Goal: Information Seeking & Learning: Learn about a topic

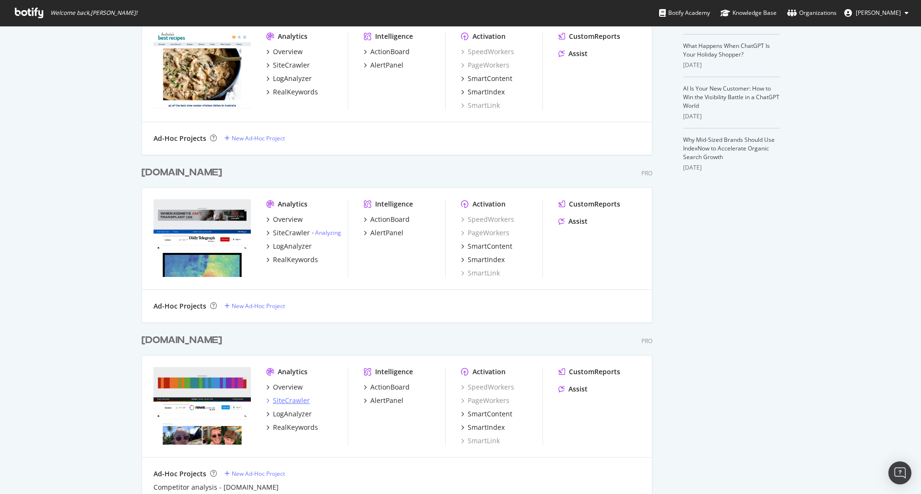
scroll to position [2666, 511]
click at [281, 414] on div "LogAnalyzer" at bounding box center [292, 415] width 39 height 10
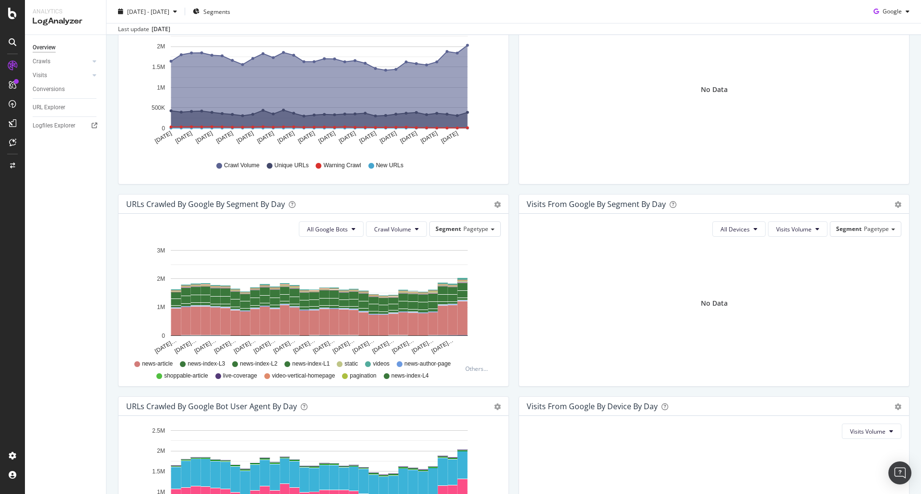
scroll to position [192, 0]
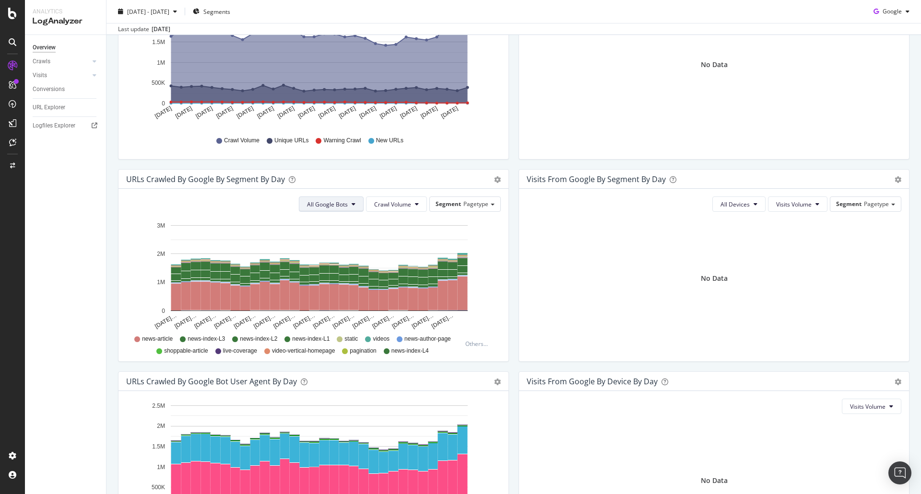
click at [341, 206] on span "All Google Bots" at bounding box center [327, 204] width 41 height 8
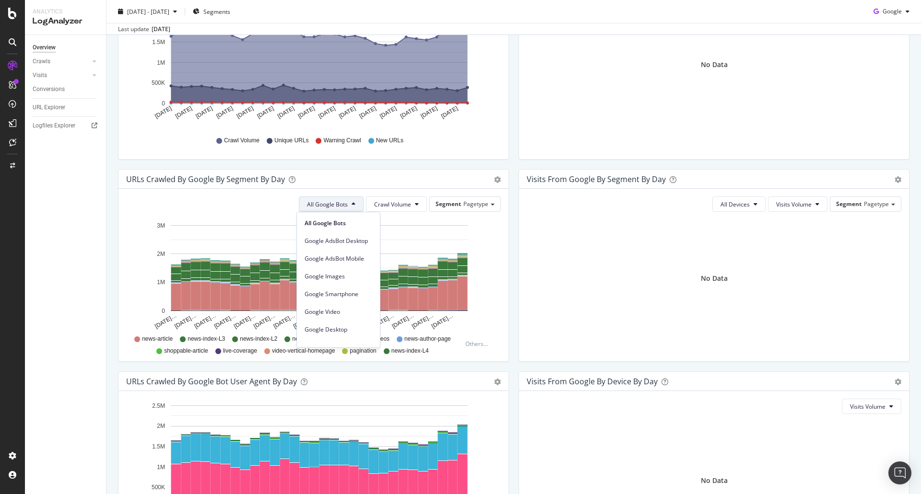
click at [341, 206] on span "All Google Bots" at bounding box center [327, 204] width 41 height 8
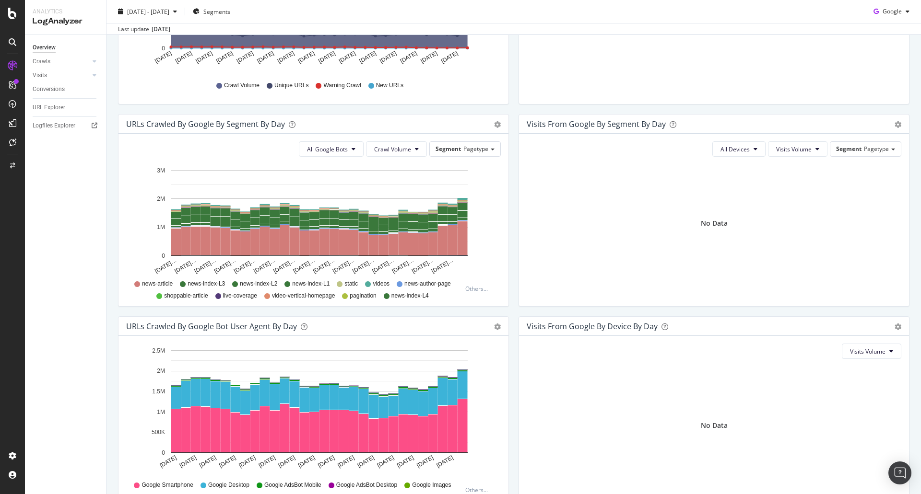
scroll to position [161, 0]
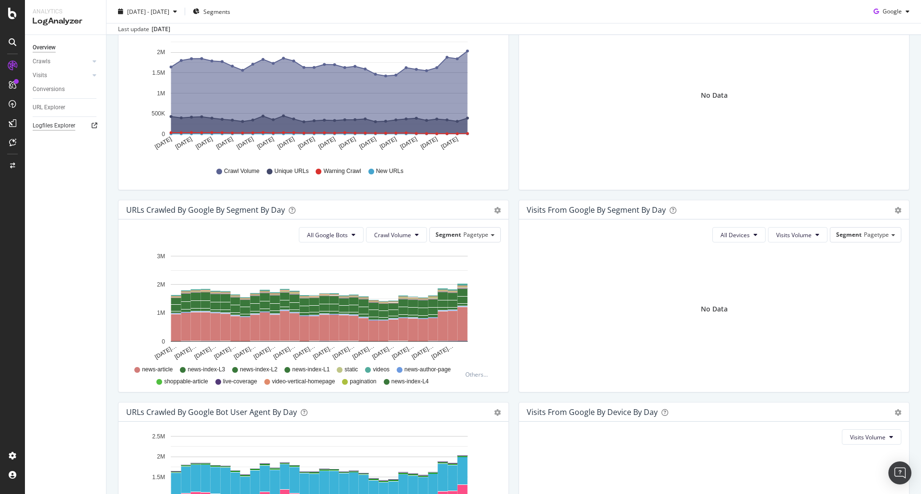
click at [57, 124] on div "Logfiles Explorer" at bounding box center [54, 126] width 43 height 10
click at [50, 109] on div "URL Explorer" at bounding box center [49, 108] width 33 height 10
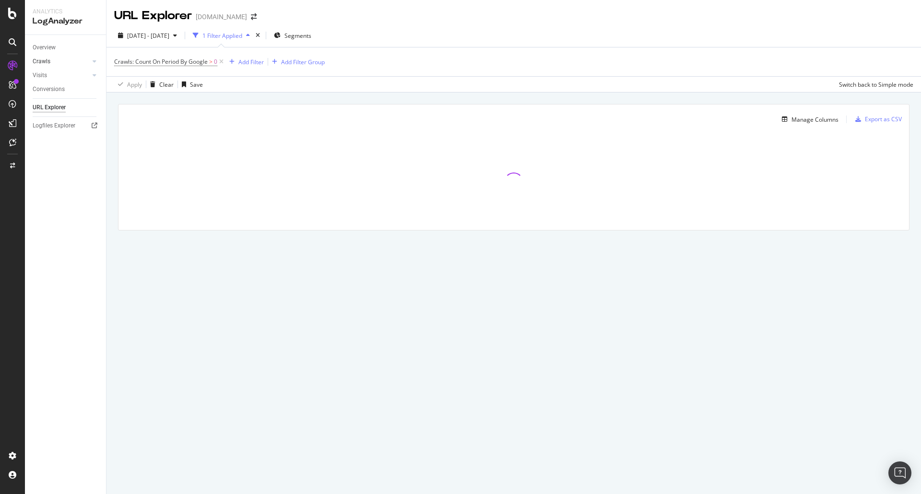
click at [77, 61] on link "Crawls" at bounding box center [61, 62] width 57 height 10
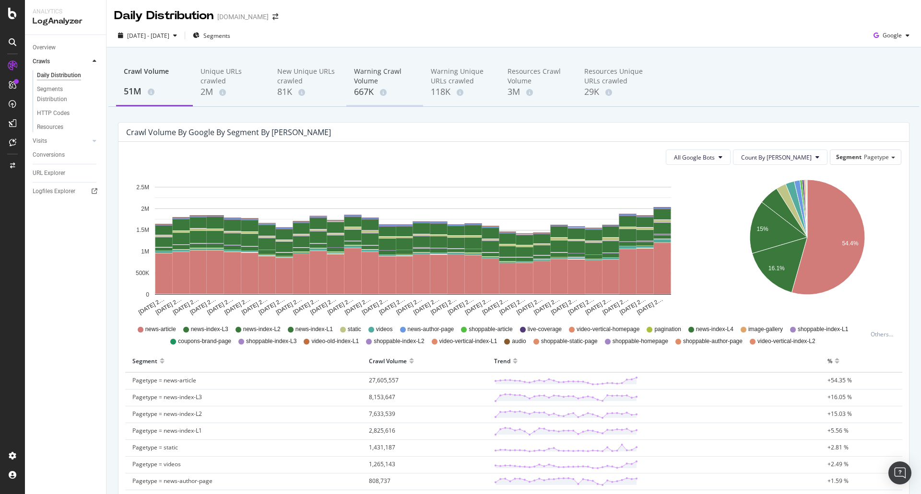
click at [372, 91] on div "667K" at bounding box center [384, 92] width 61 height 12
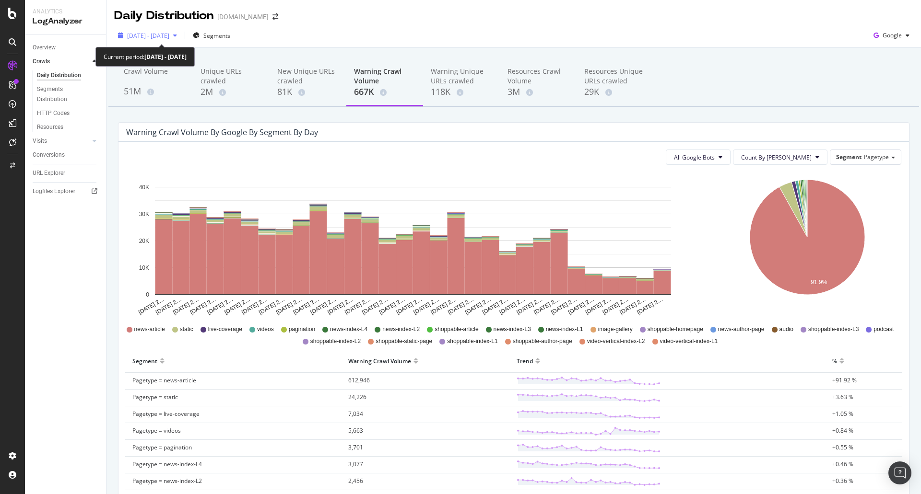
click at [169, 34] on span "[DATE] - [DATE]" at bounding box center [148, 36] width 42 height 8
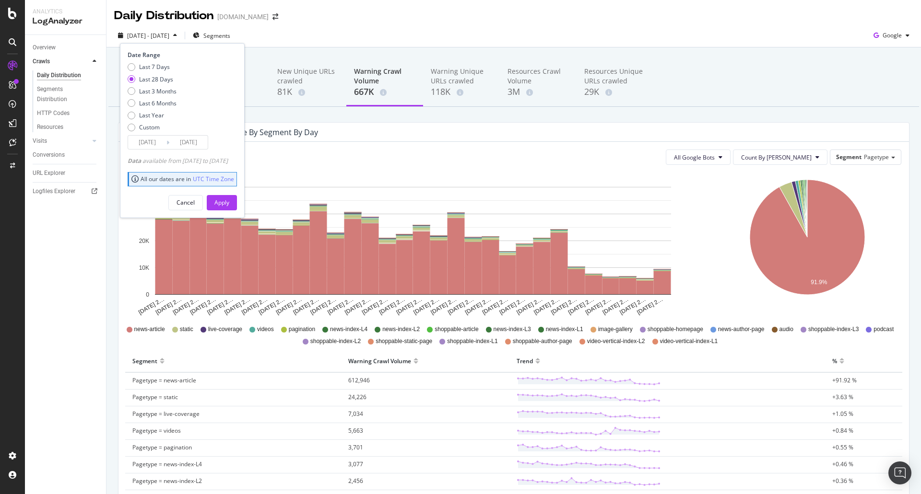
click at [150, 96] on div "Last 7 Days Last 28 Days Last 3 Months Last 6 Months Last Year Custom" at bounding box center [152, 99] width 49 height 72
click at [148, 94] on div "Last 3 Months" at bounding box center [157, 91] width 37 height 8
type input "[DATE]"
click at [229, 201] on div "Apply" at bounding box center [221, 203] width 15 height 8
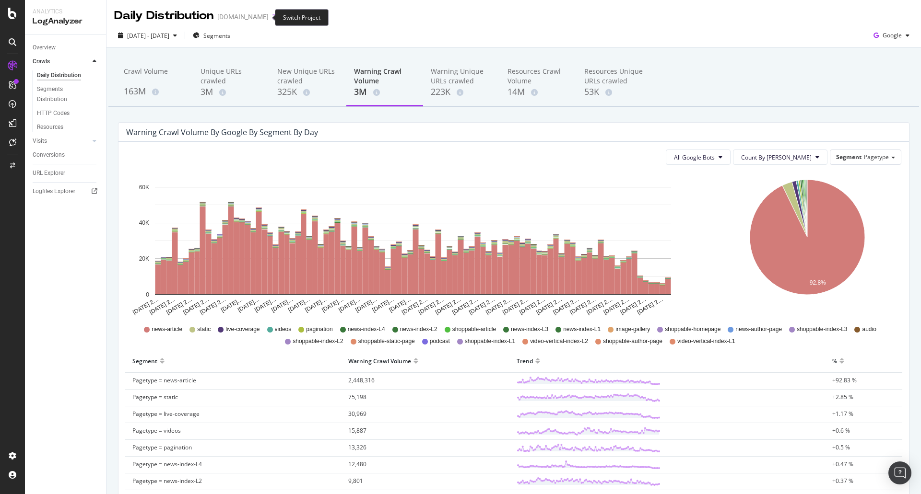
click at [272, 17] on icon "arrow-right-arrow-left" at bounding box center [275, 16] width 6 height 7
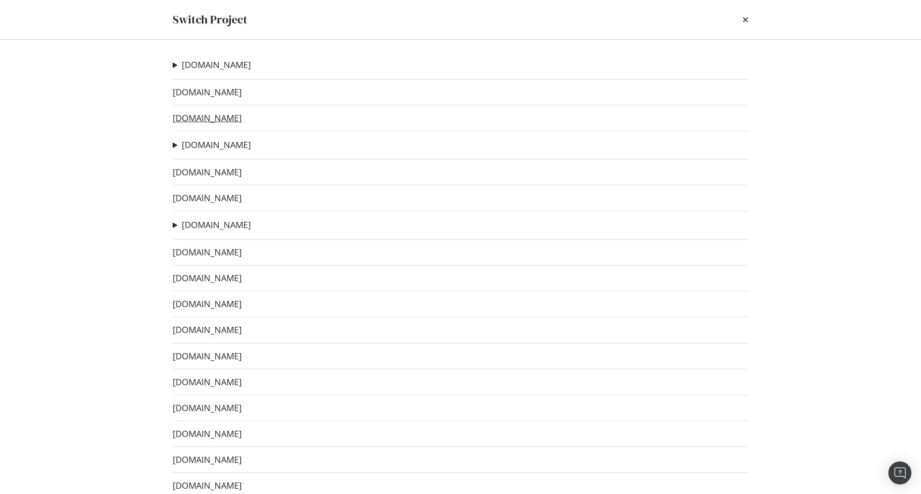
click at [199, 120] on link "[DOMAIN_NAME]" at bounding box center [207, 118] width 69 height 10
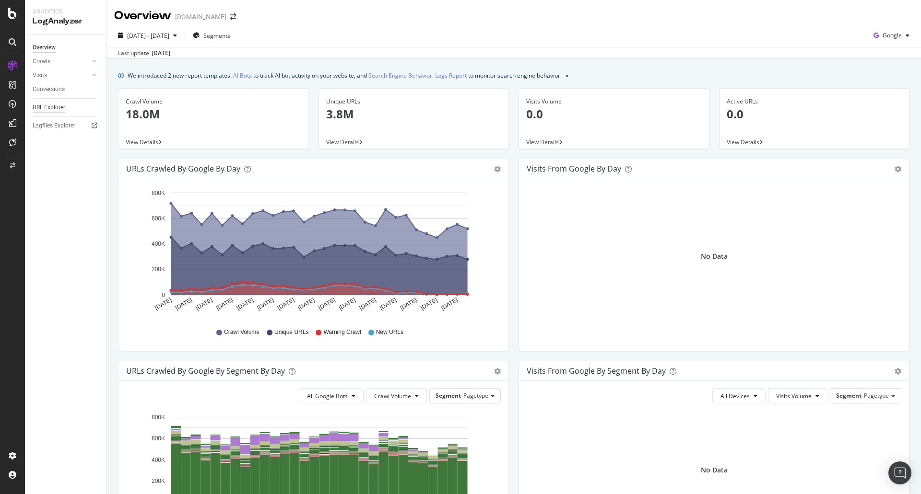
drag, startPoint x: 51, startPoint y: 106, endPoint x: 58, endPoint y: 112, distance: 9.2
click at [51, 106] on div "URL Explorer" at bounding box center [49, 108] width 33 height 10
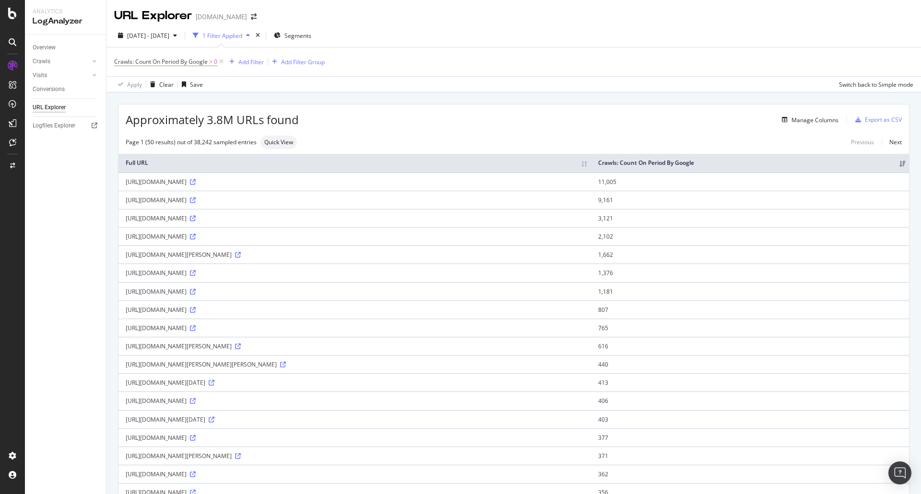
click at [56, 106] on div "URL Explorer" at bounding box center [49, 108] width 33 height 10
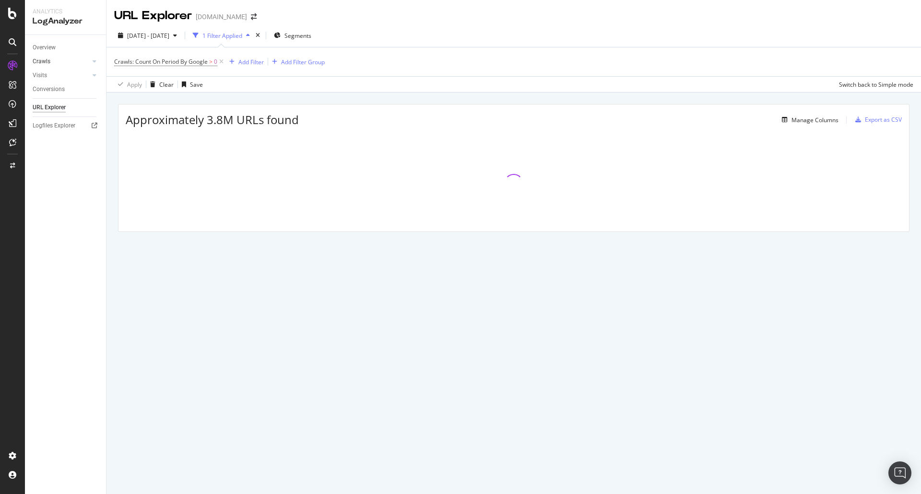
click at [54, 61] on link "Crawls" at bounding box center [61, 62] width 57 height 10
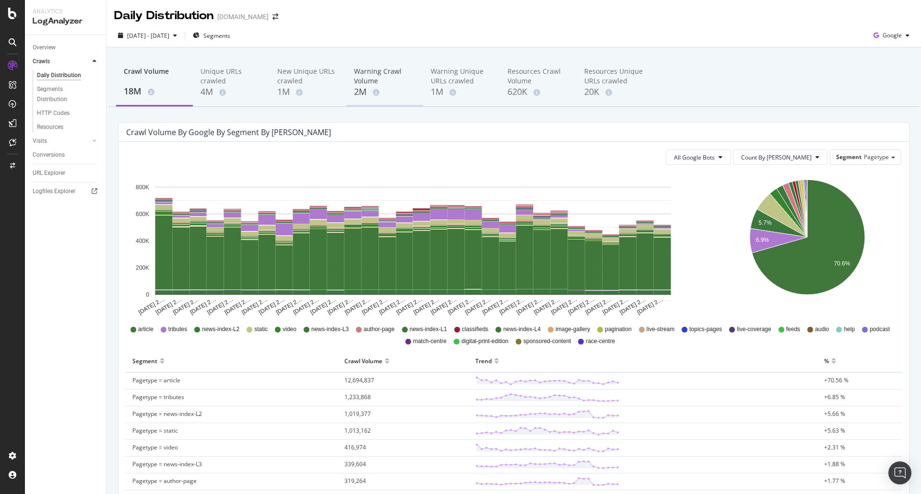
click at [363, 83] on div "Warning Crawl Volume" at bounding box center [384, 76] width 61 height 19
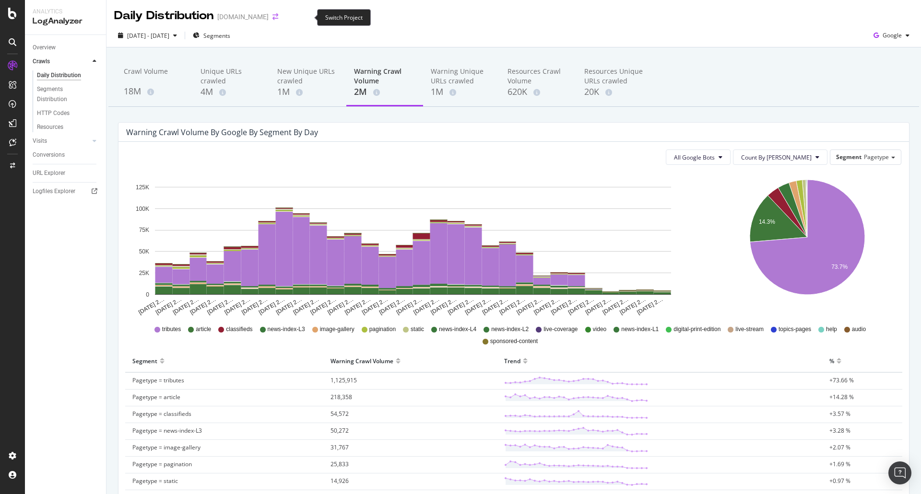
click at [278, 19] on icon "arrow-right-arrow-left" at bounding box center [275, 16] width 6 height 7
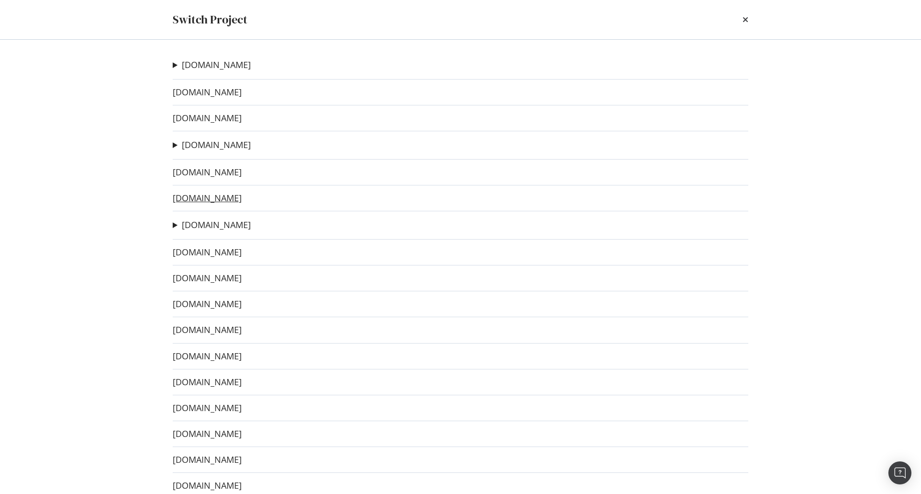
click at [214, 200] on link "[DOMAIN_NAME]" at bounding box center [207, 198] width 69 height 10
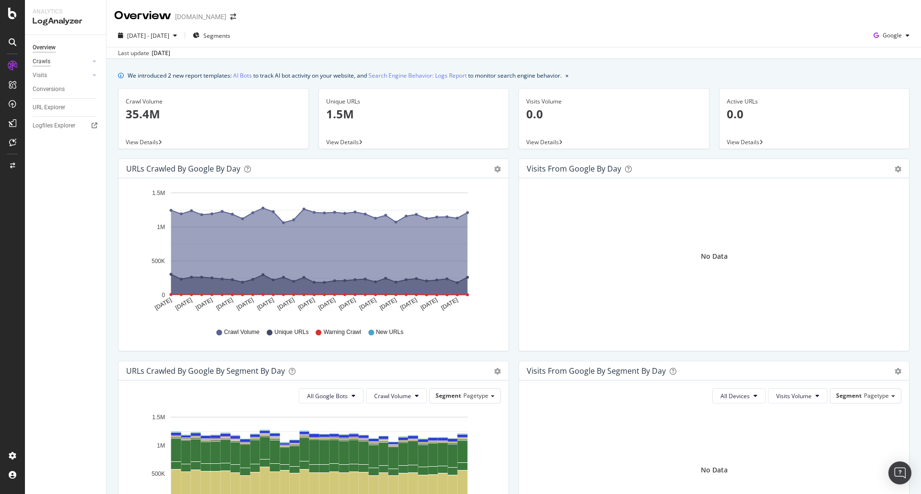
click at [46, 60] on div "Crawls" at bounding box center [42, 62] width 18 height 10
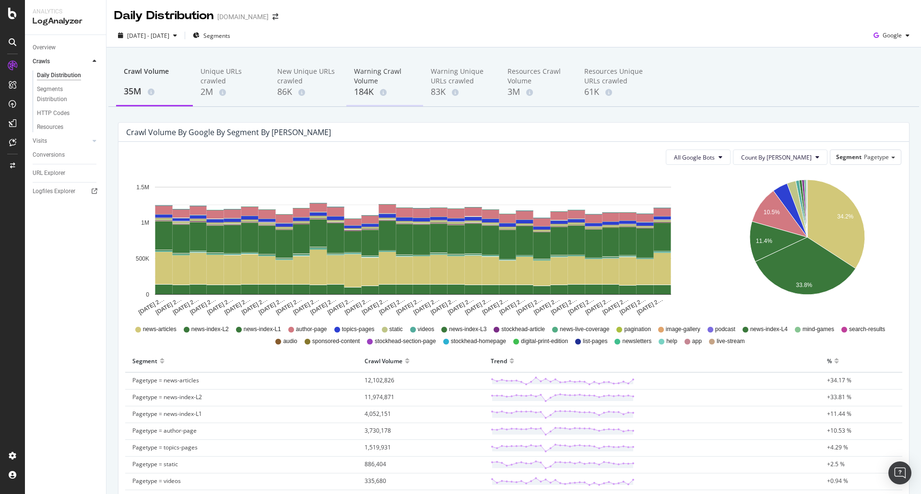
click at [369, 80] on div "Warning Crawl Volume" at bounding box center [384, 76] width 61 height 19
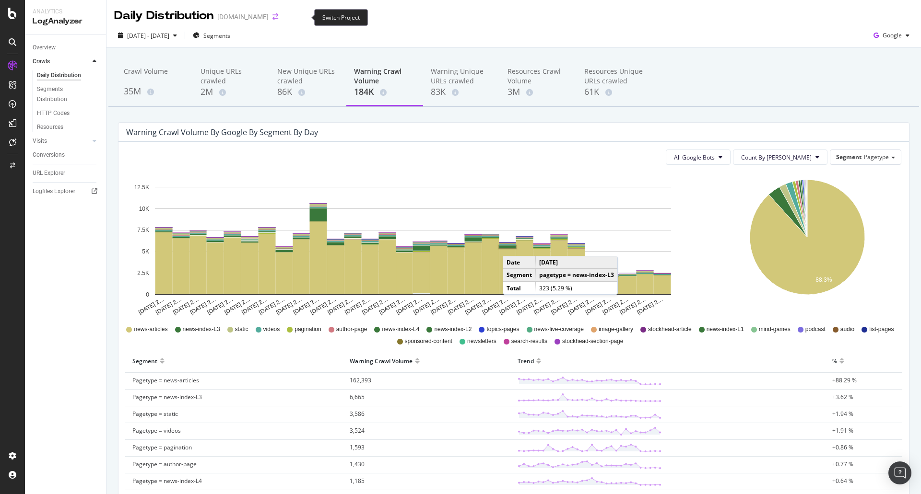
click at [278, 18] on icon "arrow-right-arrow-left" at bounding box center [275, 16] width 6 height 7
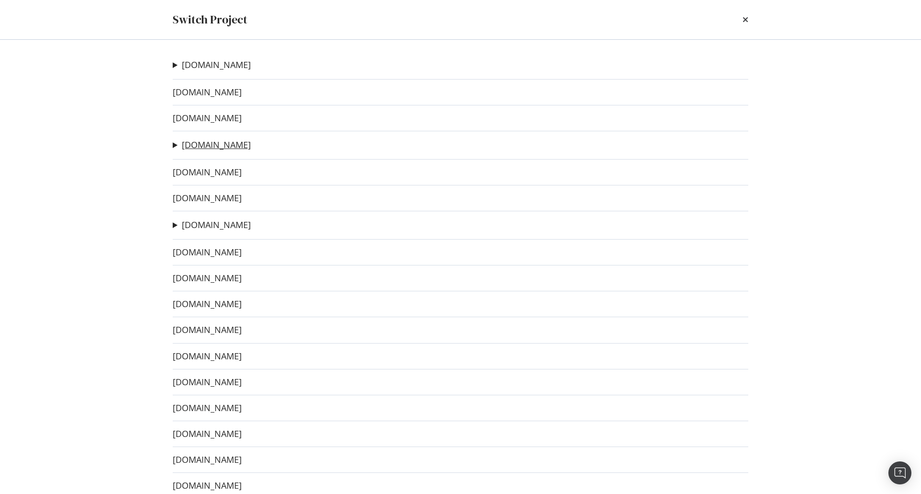
click at [209, 141] on link "[DOMAIN_NAME]" at bounding box center [216, 145] width 69 height 10
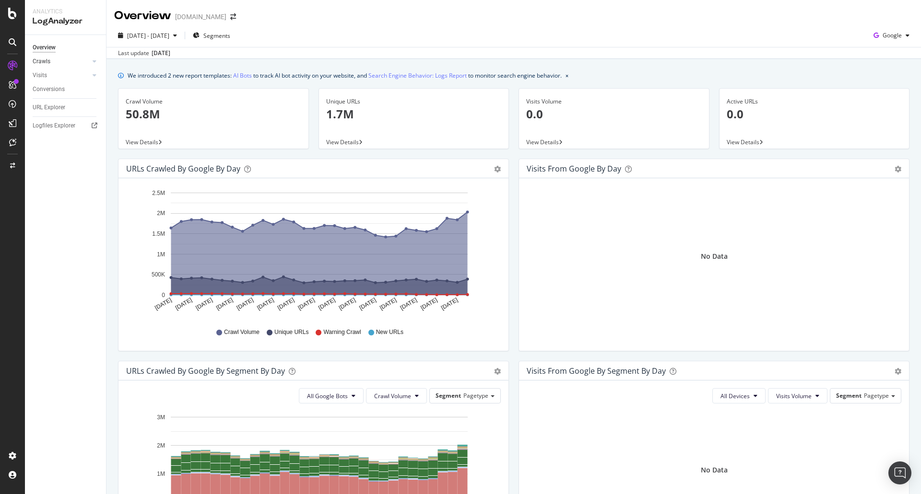
click at [58, 59] on link "Crawls" at bounding box center [61, 62] width 57 height 10
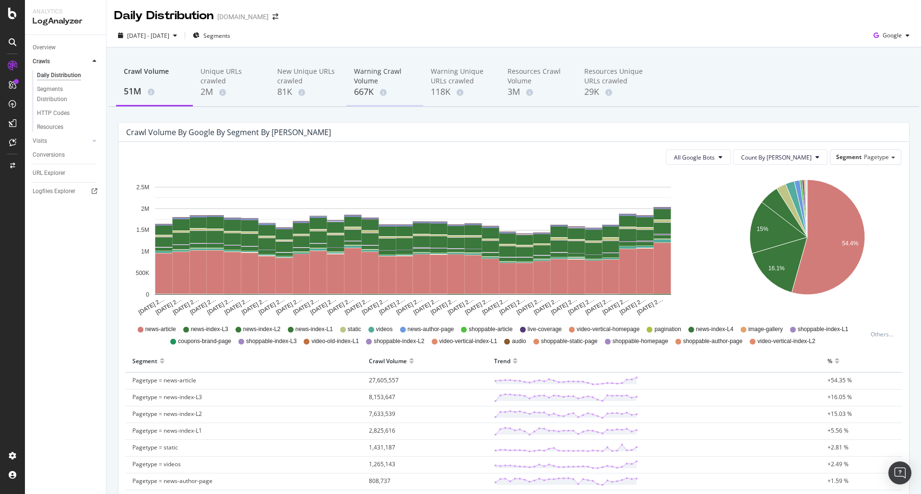
click at [362, 88] on div "667K" at bounding box center [384, 92] width 61 height 12
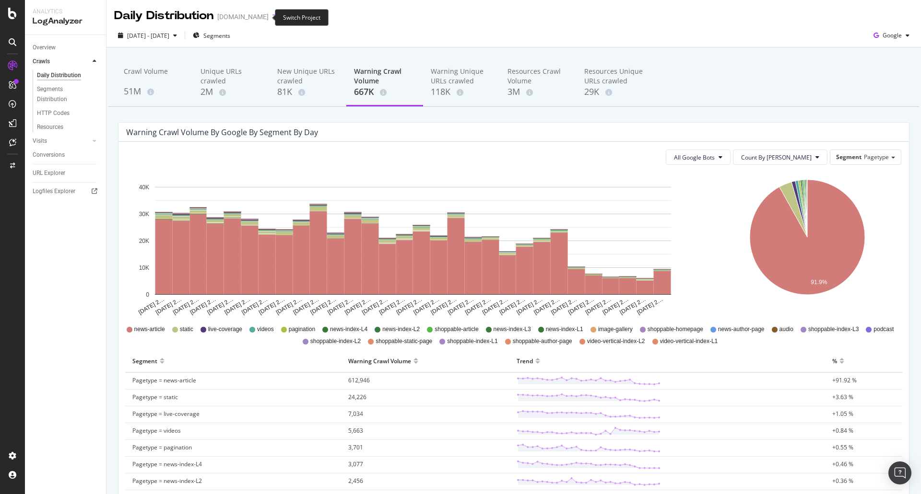
click at [272, 18] on icon "arrow-right-arrow-left" at bounding box center [275, 16] width 6 height 7
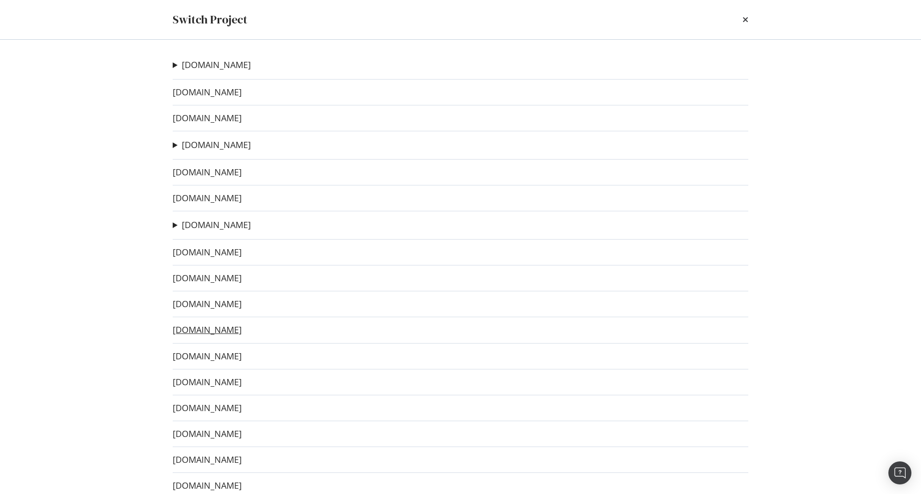
click at [228, 333] on link "[DOMAIN_NAME]" at bounding box center [207, 330] width 69 height 10
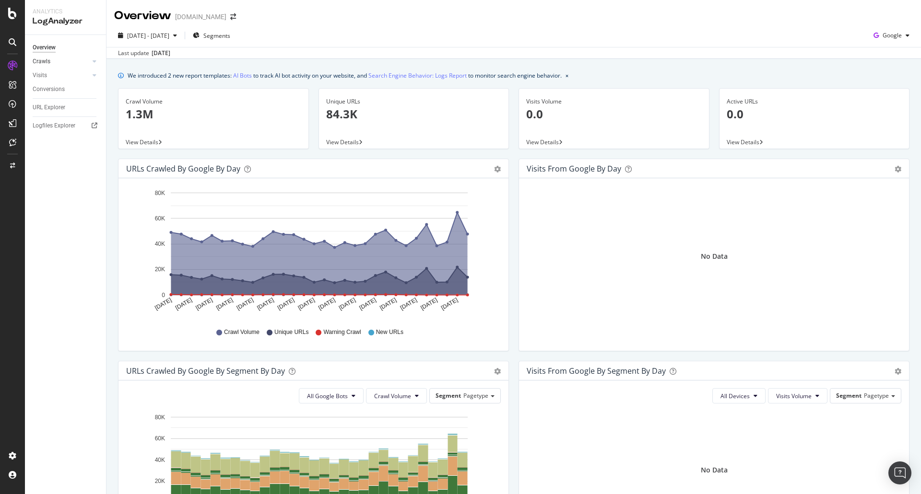
click at [55, 62] on link "Crawls" at bounding box center [61, 62] width 57 height 10
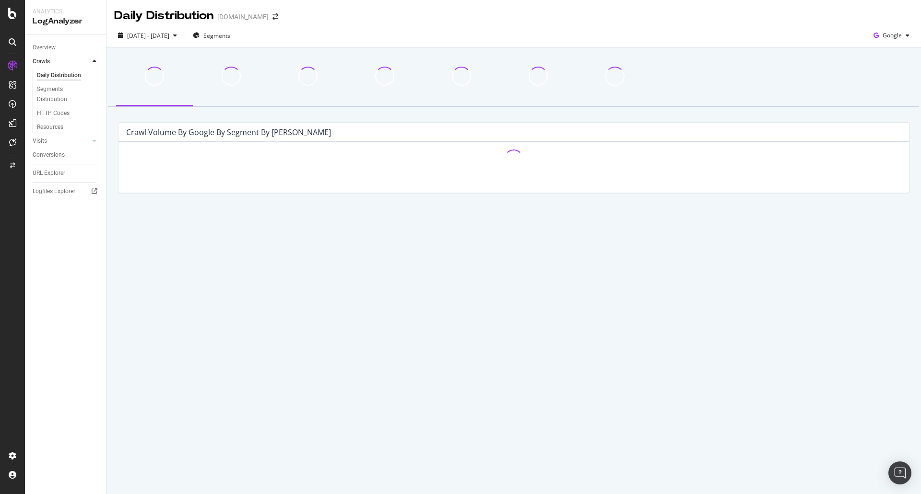
click at [54, 73] on div "Daily Distribution" at bounding box center [59, 76] width 44 height 10
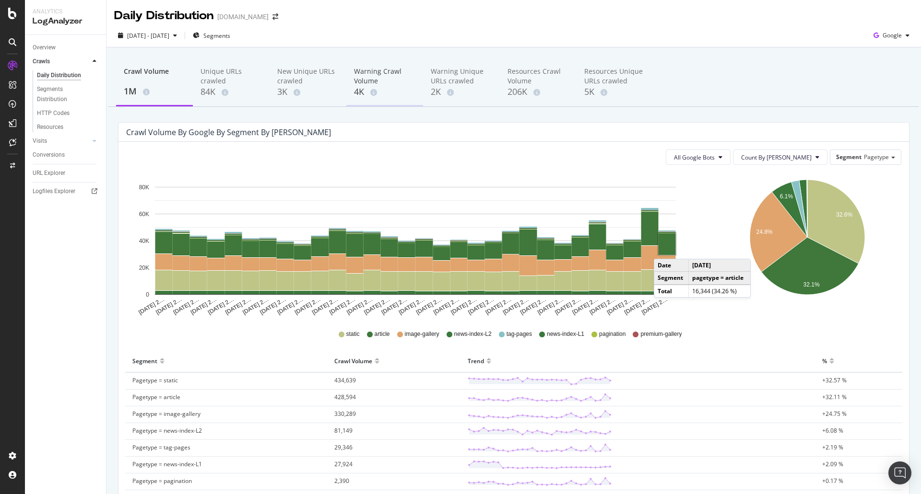
click at [369, 82] on div "Warning Crawl Volume" at bounding box center [384, 76] width 61 height 19
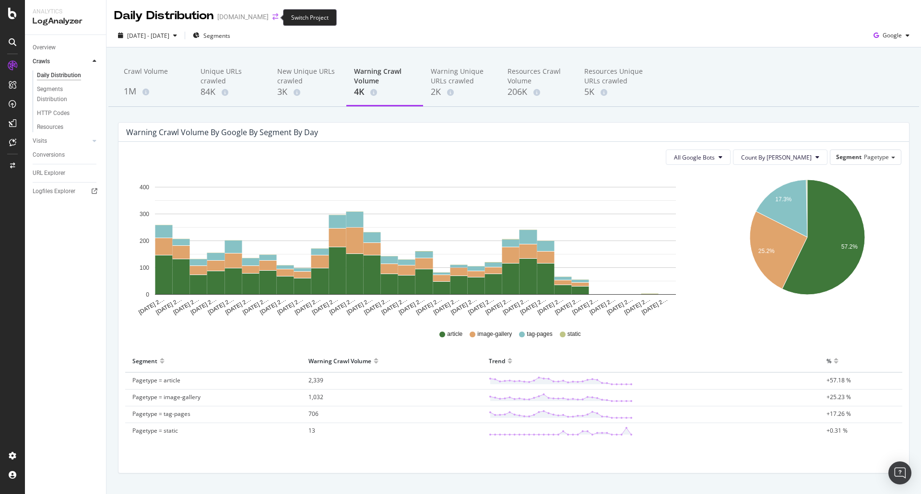
click at [272, 19] on icon "arrow-right-arrow-left" at bounding box center [275, 16] width 6 height 7
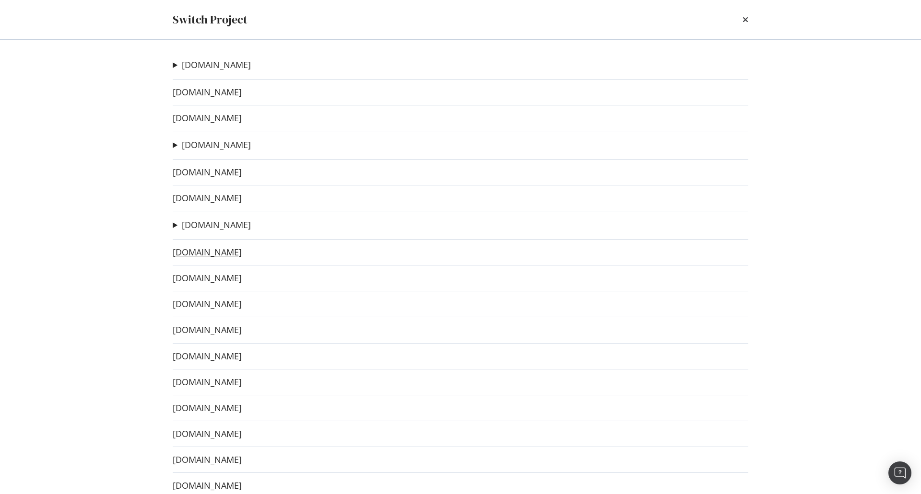
click at [219, 253] on link "[DOMAIN_NAME]" at bounding box center [207, 252] width 69 height 10
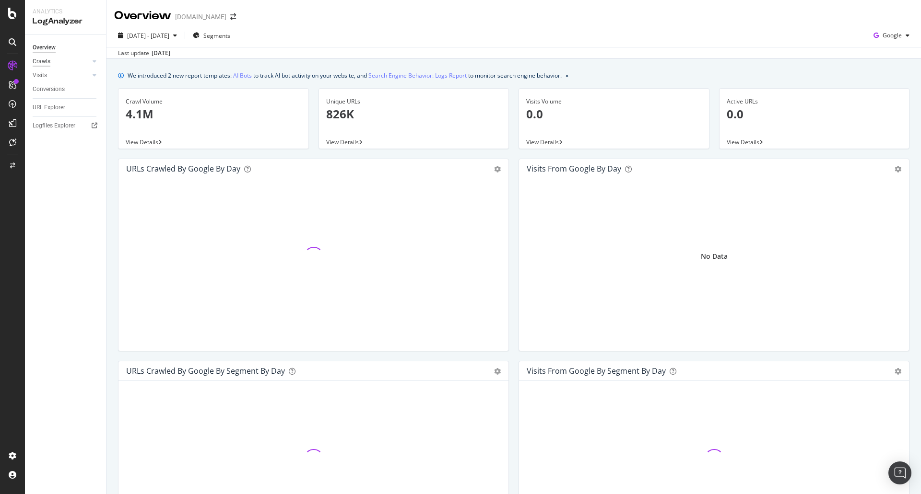
click at [48, 62] on div "Crawls" at bounding box center [42, 62] width 18 height 10
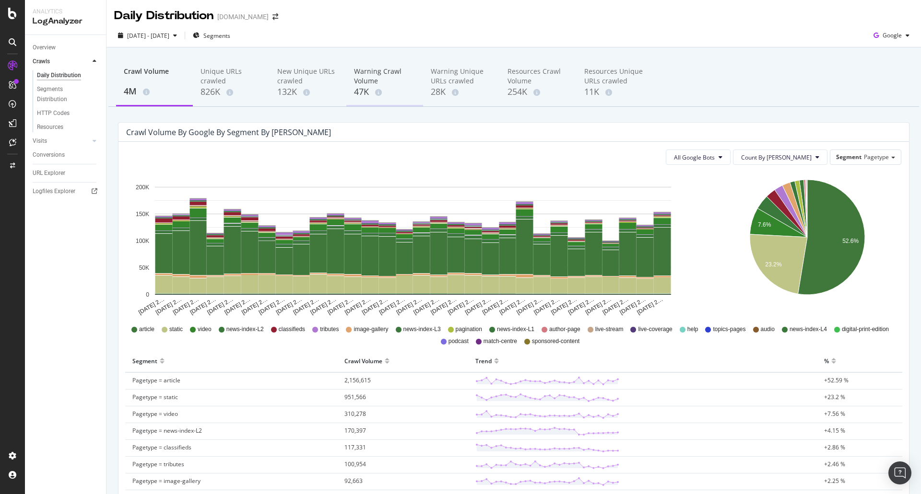
click at [364, 80] on div "Warning Crawl Volume" at bounding box center [384, 76] width 61 height 19
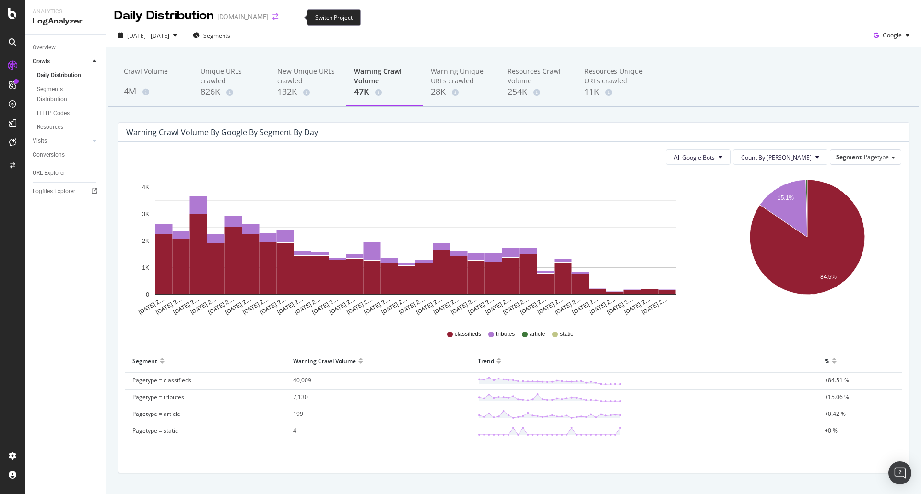
click at [278, 15] on icon "arrow-right-arrow-left" at bounding box center [275, 16] width 6 height 7
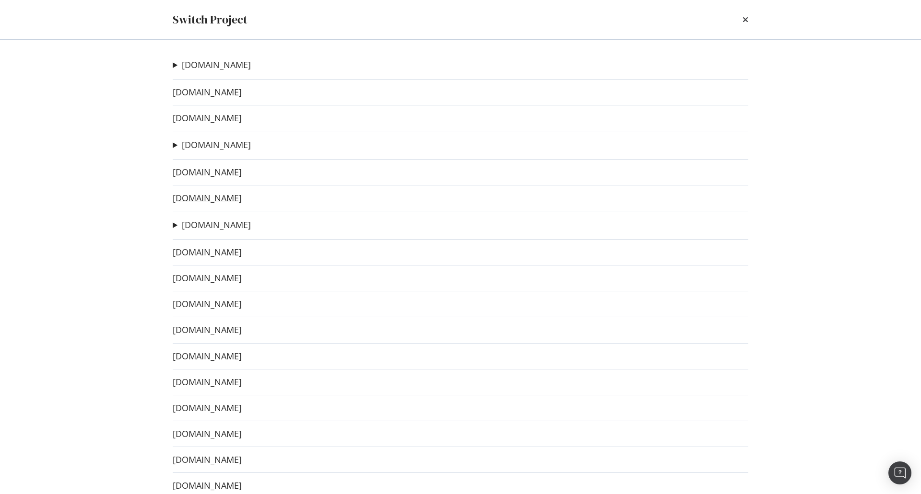
click at [242, 201] on link "[DOMAIN_NAME]" at bounding box center [207, 198] width 69 height 10
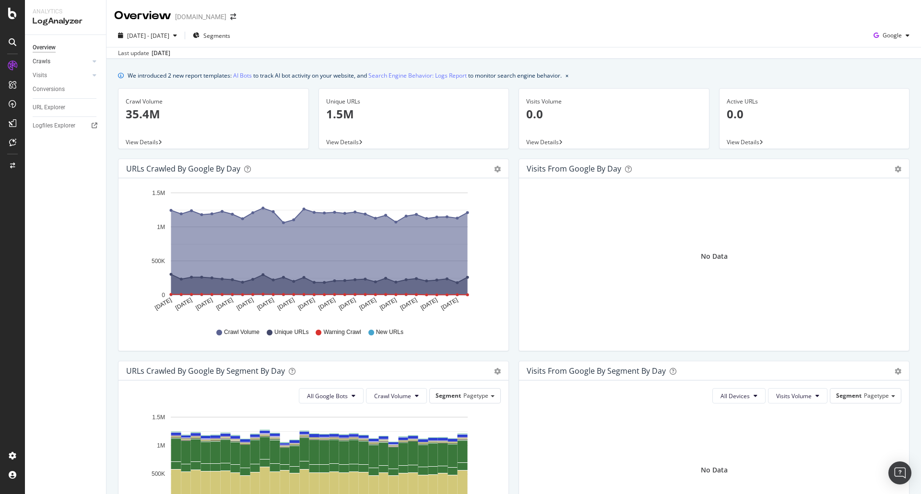
click at [54, 62] on link "Crawls" at bounding box center [61, 62] width 57 height 10
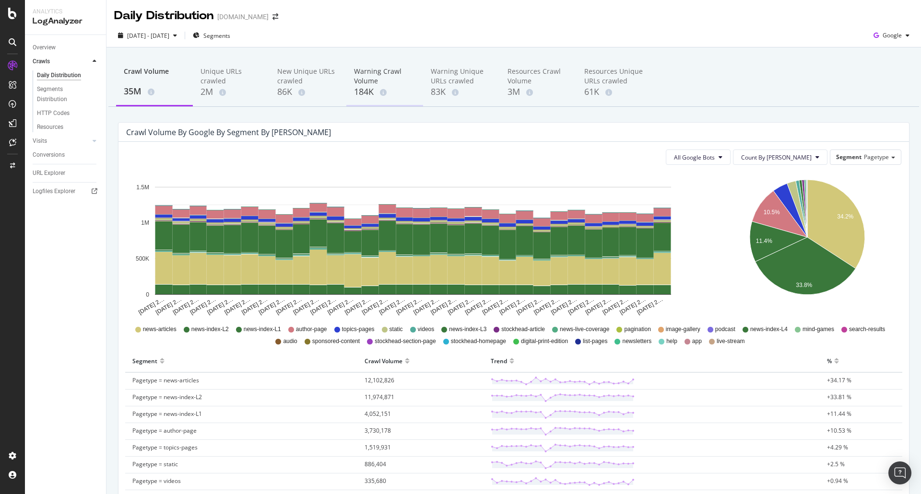
click at [376, 92] on div "184K" at bounding box center [384, 92] width 61 height 12
